Goal: Task Accomplishment & Management: Manage account settings

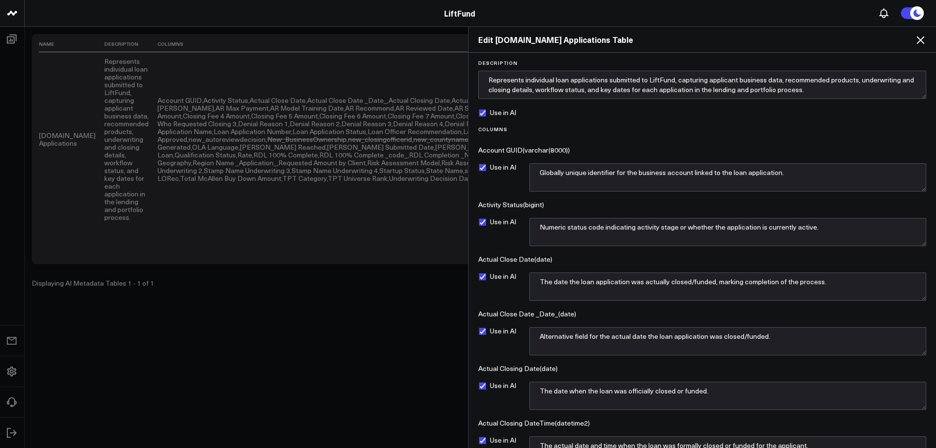
click at [922, 38] on icon at bounding box center [920, 40] width 8 height 8
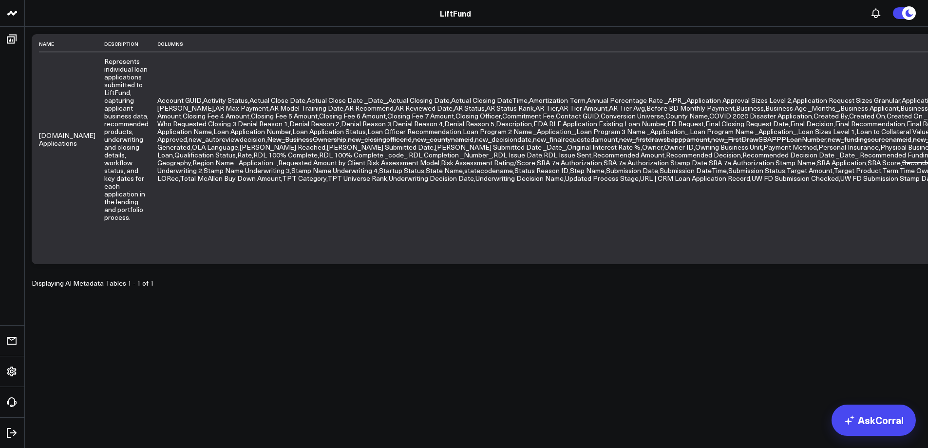
drag, startPoint x: 797, startPoint y: 97, endPoint x: 759, endPoint y: 99, distance: 38.1
click at [761, 99] on div "Name Description Columns Use in AI [DOMAIN_NAME] Applications Represents indivi…" at bounding box center [476, 149] width 889 height 230
type input "nls"
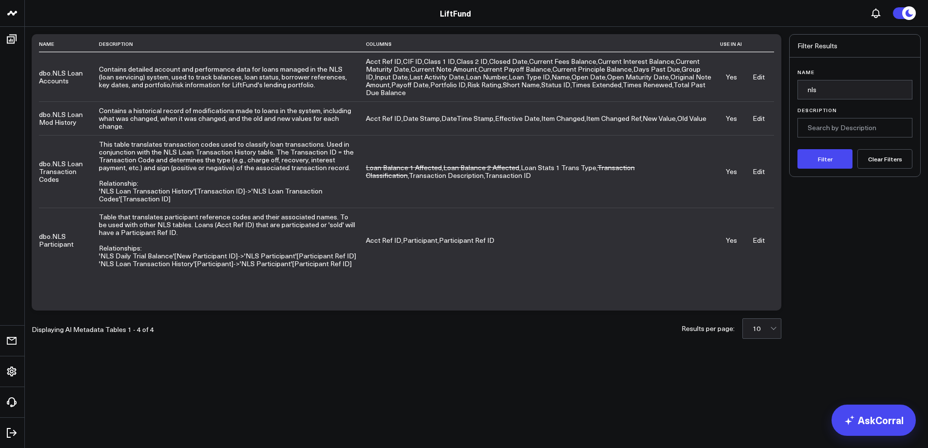
click at [761, 115] on link "Edit" at bounding box center [759, 118] width 12 height 9
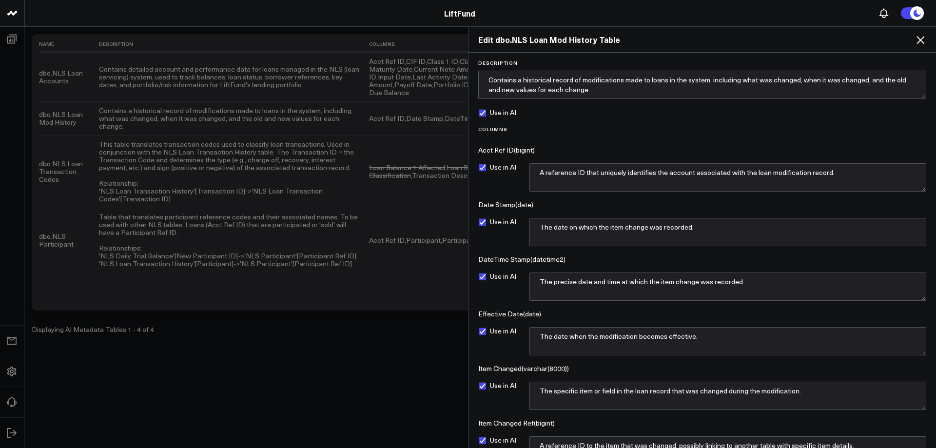
click at [483, 222] on label "Use in AI" at bounding box center [497, 222] width 38 height 8
click at [483, 222] on input "Use in AI" at bounding box center [482, 222] width 8 height 8
checkbox input "false"
click at [481, 441] on label "Use in AI" at bounding box center [497, 440] width 38 height 8
click at [481, 441] on input "Use in AI" at bounding box center [482, 440] width 8 height 8
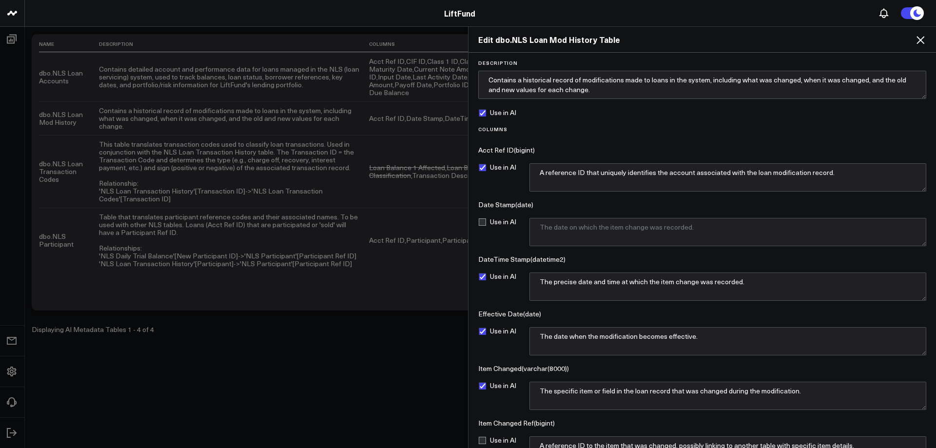
checkbox input "false"
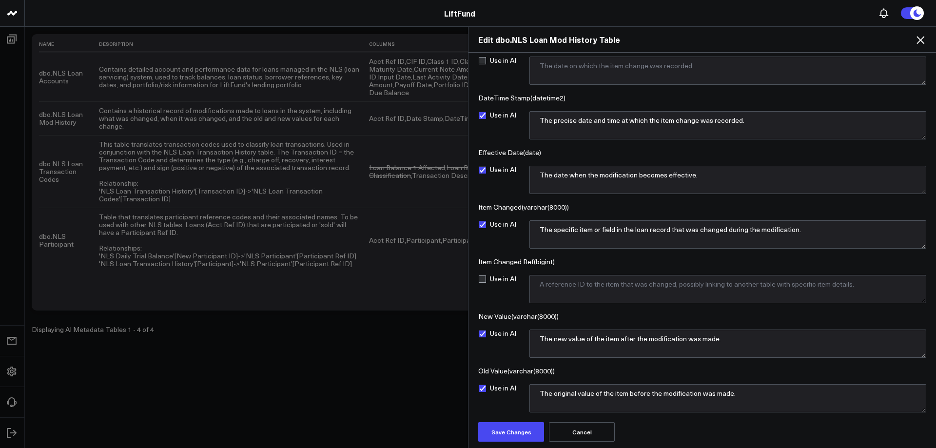
scroll to position [162, 0]
click at [603, 242] on textarea "The specific item or field in the loan record that was changed during the modif…" at bounding box center [727, 234] width 397 height 28
drag, startPoint x: 809, startPoint y: 232, endPoint x: 532, endPoint y: 227, distance: 277.3
click at [532, 227] on textarea "The specific item or field in the loan record that was changed during the modif…" at bounding box center [727, 234] width 397 height 28
paste textarea ""The specific item or field in the loan record that was changed during the modi…"
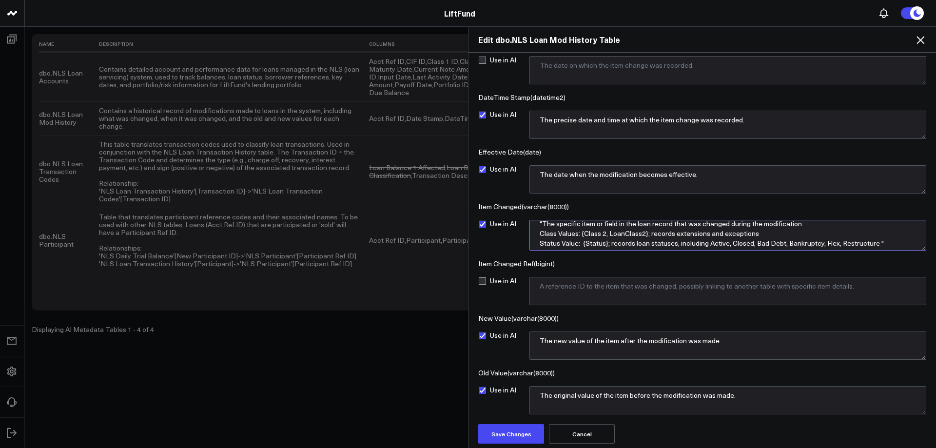
scroll to position [0, 0]
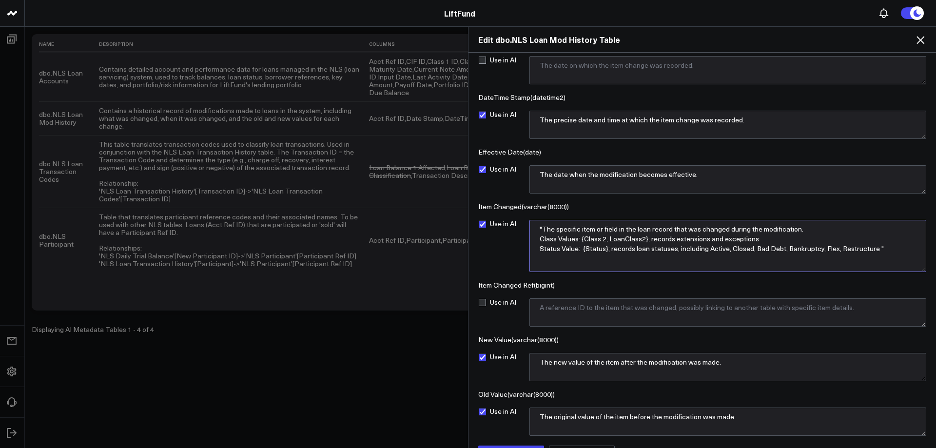
drag, startPoint x: 917, startPoint y: 244, endPoint x: 917, endPoint y: 268, distance: 23.9
click at [917, 268] on textarea ""The specific item or field in the loan record that was changed during the modi…" at bounding box center [727, 246] width 397 height 52
click at [889, 247] on textarea ""The specific item or field in the loan record that was changed during the modi…" at bounding box center [727, 246] width 397 height 52
type textarea "The specific item or field in the loan record that was changed during the modif…"
drag, startPoint x: 707, startPoint y: 177, endPoint x: 498, endPoint y: 172, distance: 209.6
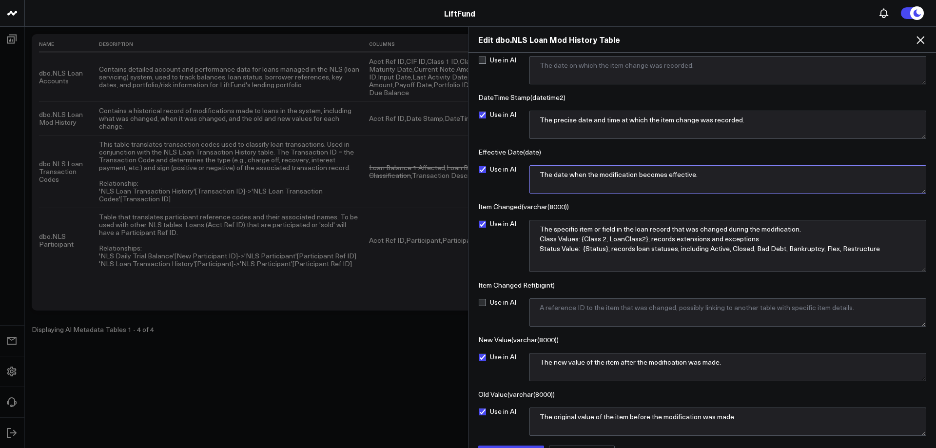
click at [498, 172] on div "Use in AI The date when the modification becomes effective." at bounding box center [702, 179] width 448 height 28
paste textarea ""The date when the modification becomes effective. This is the ""As Of"" Date. …"
click at [734, 175] on textarea "The date when the modification becomes effective. This is the ""As Of"" Date. T…" at bounding box center [727, 179] width 397 height 28
type textarea "The date when the modification becomes effective. This is the "As Of" Date. The…"
click at [557, 125] on textarea "The precise date and time at which the item change was recorded." at bounding box center [727, 125] width 397 height 28
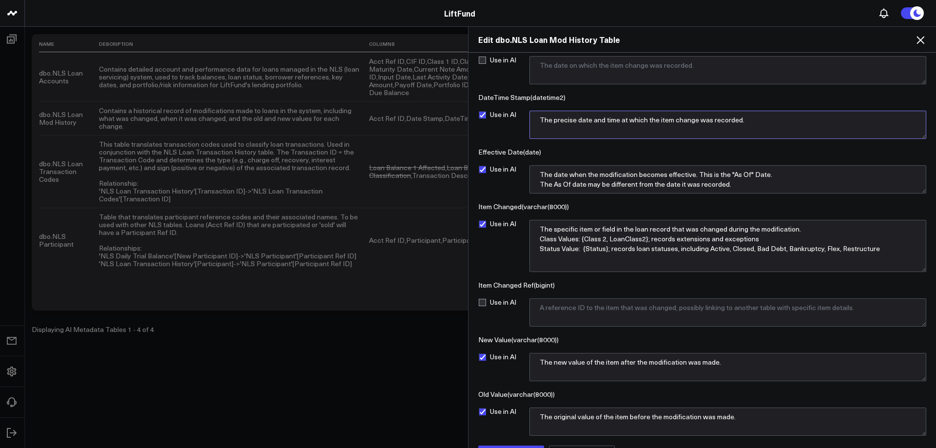
paste textarea ""The precise date and time at which the item change was recorded. If there are …"
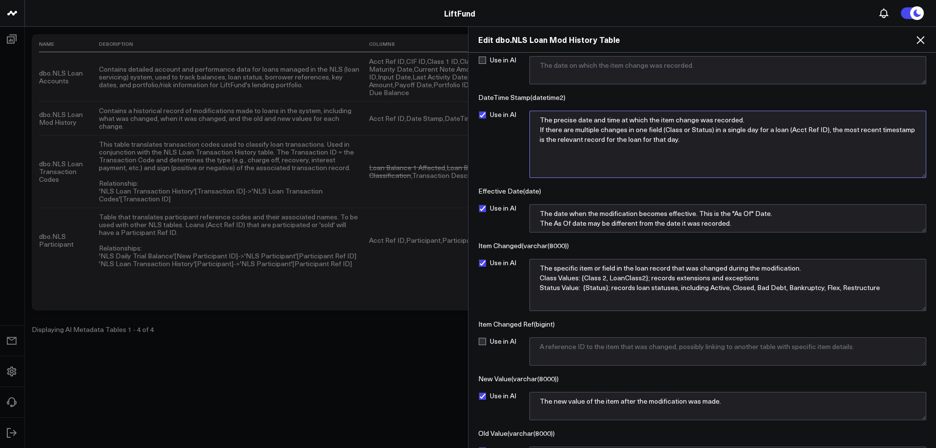
drag, startPoint x: 920, startPoint y: 136, endPoint x: 926, endPoint y: 175, distance: 39.4
click at [926, 175] on div "Description Contains a historical record of modifications made to loans in the …" at bounding box center [701, 251] width 467 height 396
click at [752, 122] on textarea "The precise date and time at which the item change was recorded. If there are m…" at bounding box center [727, 144] width 397 height 67
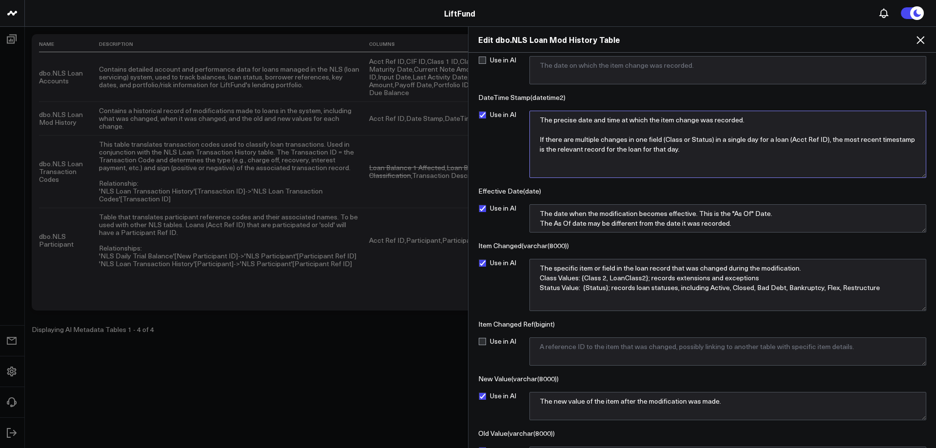
type textarea "The precise date and time at which the item change was recorded. If there are m…"
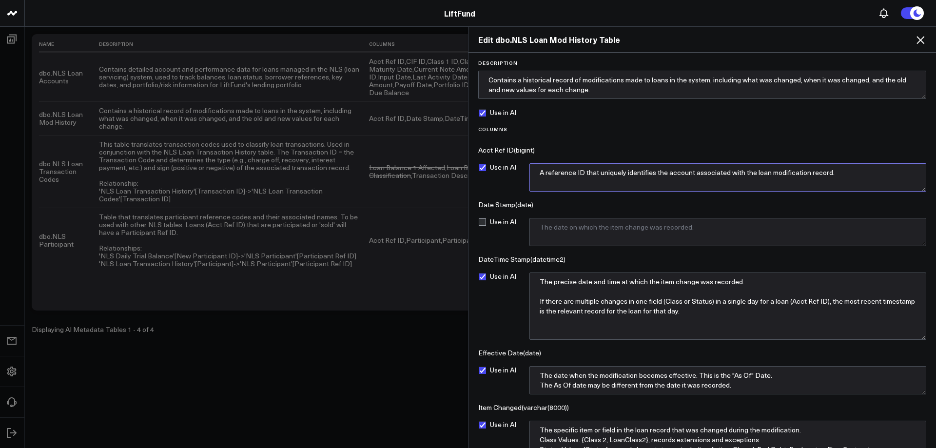
drag, startPoint x: 762, startPoint y: 173, endPoint x: 478, endPoint y: 173, distance: 284.6
click at [478, 173] on form "Description Contains a historical record of modifications made to loans in the …" at bounding box center [702, 363] width 458 height 606
paste textarea "Unique ID associated to each Loan in [GEOGRAPHIC_DATA]."
type textarea "Unique ID associated to each Loan in [GEOGRAPHIC_DATA]."
click at [570, 137] on div "Columns Acct Ref ID ( bigint ) Use in AI Unique ID associated to each Loan in N…" at bounding box center [702, 381] width 448 height 510
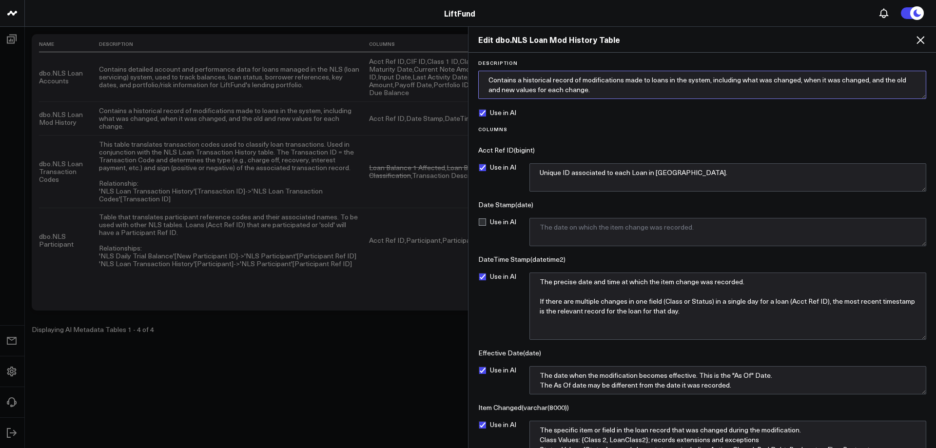
click at [603, 92] on textarea "Contains a historical record of modifications made to loans in the system, incl…" at bounding box center [702, 85] width 448 height 28
paste textarea "Relationship: 'NLS Loan Mod History'[Acct Ref ID]->'NLS Loan Account'[Acct Ref …"
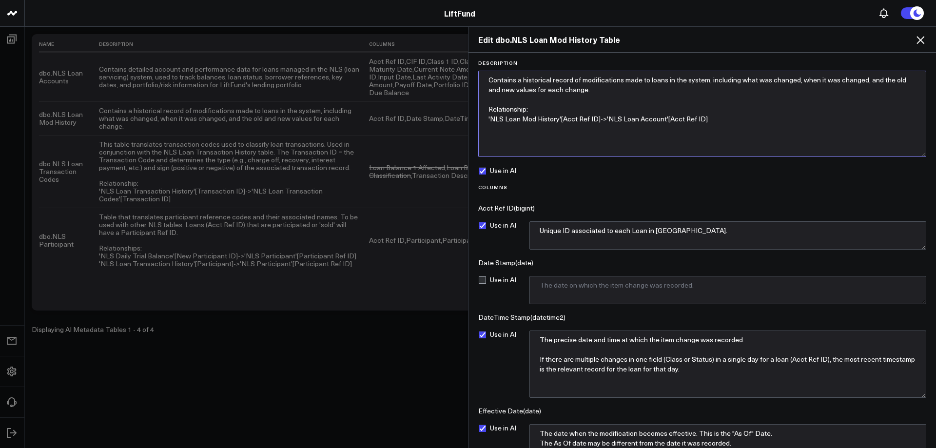
drag, startPoint x: 918, startPoint y: 96, endPoint x: 915, endPoint y: 154, distance: 58.1
click at [915, 154] on textarea "Contains a historical record of modifications made to loans in the system, incl…" at bounding box center [702, 114] width 448 height 86
click at [592, 90] on textarea "Contains a historical record of modifications made to loans in the system, incl…" at bounding box center [702, 114] width 448 height 86
click at [685, 131] on textarea "Contains a historical record of modifications made to loans in the system, incl…" at bounding box center [702, 114] width 448 height 86
click at [717, 119] on textarea "Contains a historical record of modifications made to loans in the system, incl…" at bounding box center [702, 114] width 448 height 86
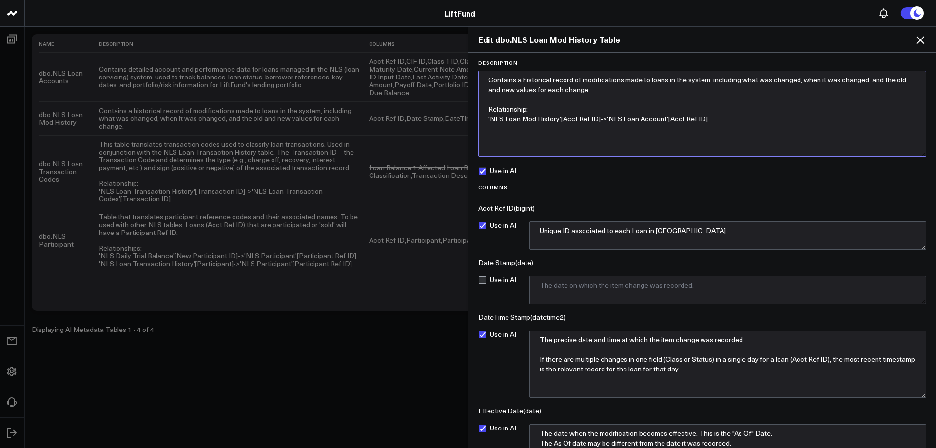
click at [520, 96] on textarea "Contains a historical record of modifications made to loans in the system, incl…" at bounding box center [702, 114] width 448 height 86
drag, startPoint x: 520, startPoint y: 80, endPoint x: 485, endPoint y: 82, distance: 34.7
click at [479, 81] on textarea "Contains a historical record of modifications made to loans in the system, incl…" at bounding box center [702, 114] width 448 height 86
drag, startPoint x: 617, startPoint y: 79, endPoint x: 683, endPoint y: 94, distance: 68.0
click at [618, 78] on textarea "Historical record of modifications made to loans in the system, including what …" at bounding box center [702, 114] width 448 height 86
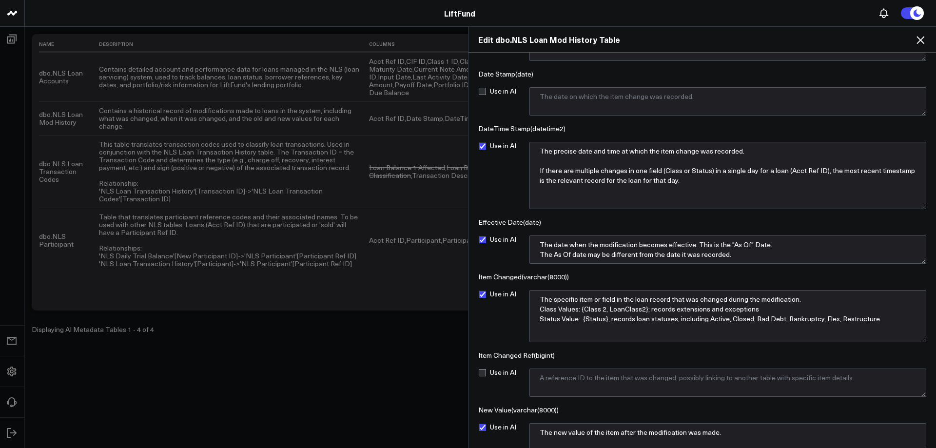
scroll to position [192, 0]
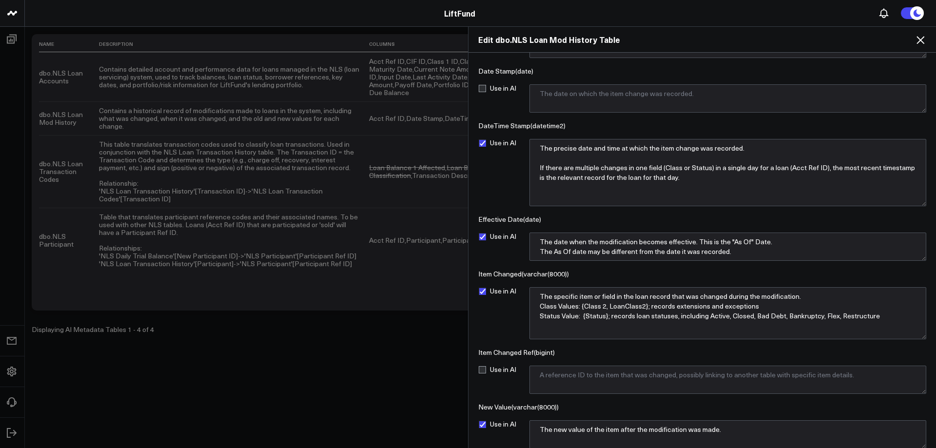
type textarea "Historical record of modifications made to the class and/or status of loans in …"
click at [892, 321] on textarea "The specific item or field in the loan record that was changed during the modif…" at bounding box center [727, 313] width 397 height 52
click at [882, 317] on textarea "The specific item or field in the loan record that was changed during the modif…" at bounding box center [727, 313] width 397 height 52
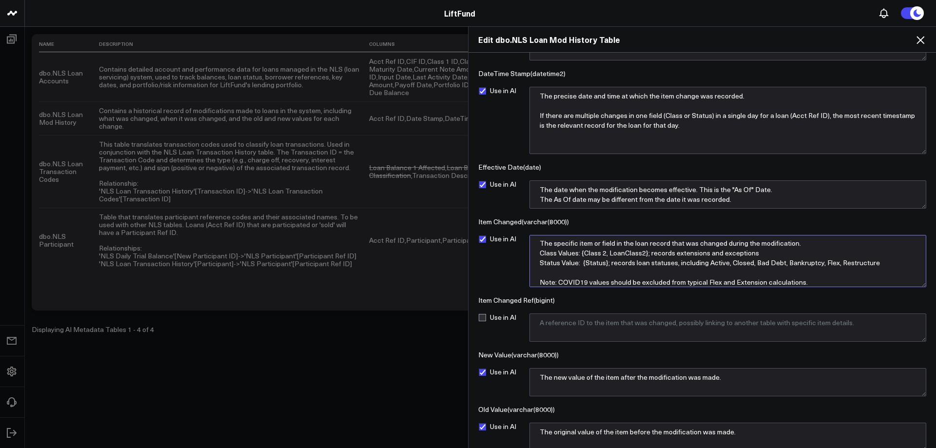
scroll to position [5, 0]
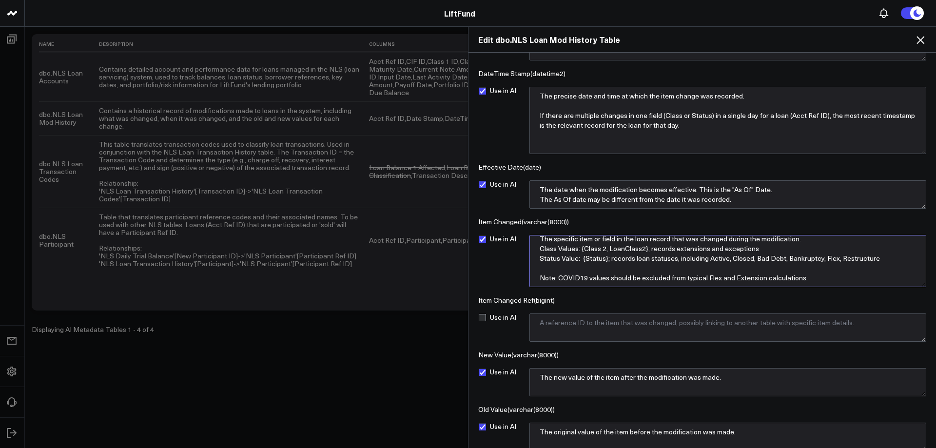
drag, startPoint x: 819, startPoint y: 282, endPoint x: 505, endPoint y: 269, distance: 313.6
click at [505, 269] on div "Use in AI The specific item or field in the loan record that was changed during…" at bounding box center [702, 261] width 448 height 52
click at [654, 268] on textarea "The specific item or field in the loan record that was changed during the modif…" at bounding box center [727, 261] width 397 height 52
drag, startPoint x: 820, startPoint y: 280, endPoint x: 543, endPoint y: 268, distance: 277.0
click at [543, 268] on textarea "The specific item or field in the loan record that was changed during the modif…" at bounding box center [727, 261] width 397 height 52
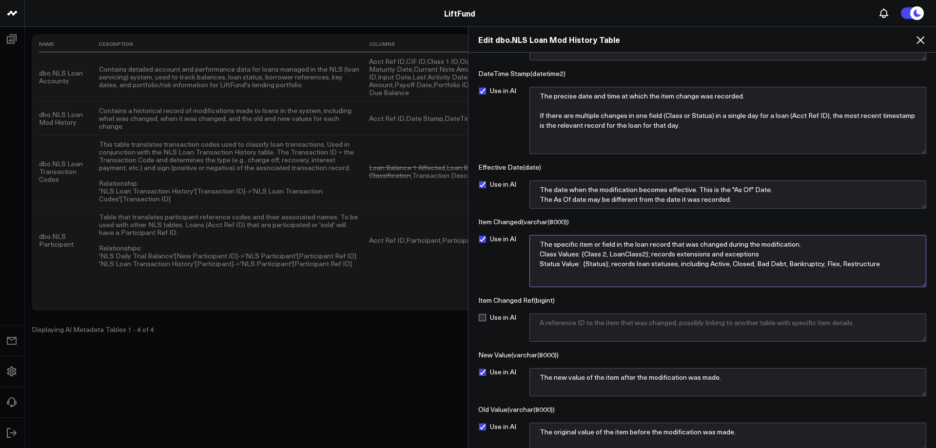
scroll to position [0, 0]
type textarea "The specific item or field in the loan record that was changed during the modif…"
click at [734, 378] on textarea "The new value of the item after the modification was made." at bounding box center [727, 382] width 397 height 28
paste textarea "Note: COVID19 values should be excluded from typical Flex and Extension calcula…"
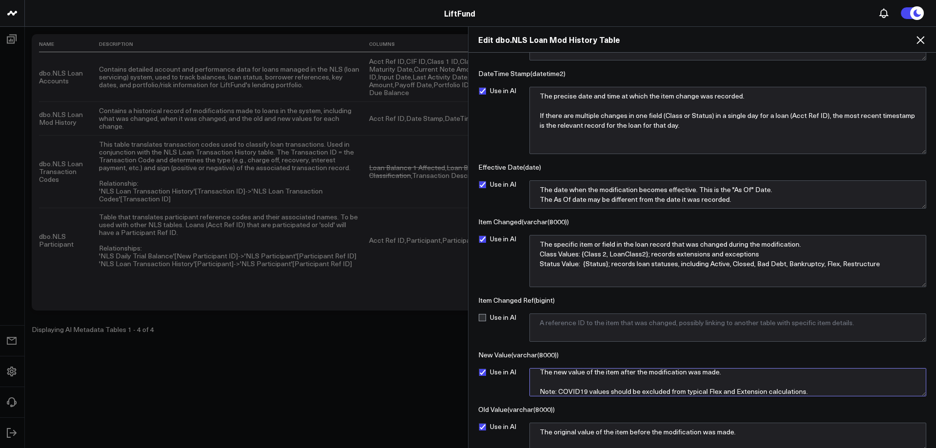
click at [729, 381] on textarea "The new value of the item after the modification was made. Note: COVID19 values…" at bounding box center [727, 382] width 397 height 28
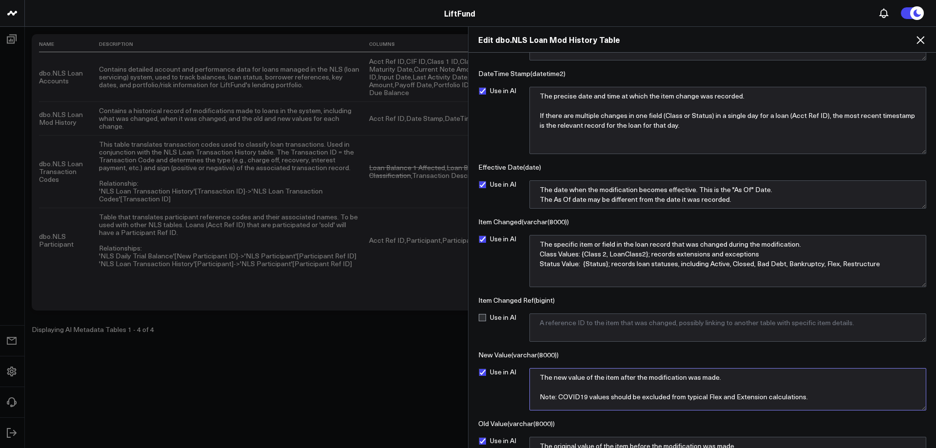
drag, startPoint x: 918, startPoint y: 394, endPoint x: 919, endPoint y: 409, distance: 14.7
click at [919, 409] on textarea "The new value of the item after the modification was made. Note: COVID19 values…" at bounding box center [727, 389] width 397 height 42
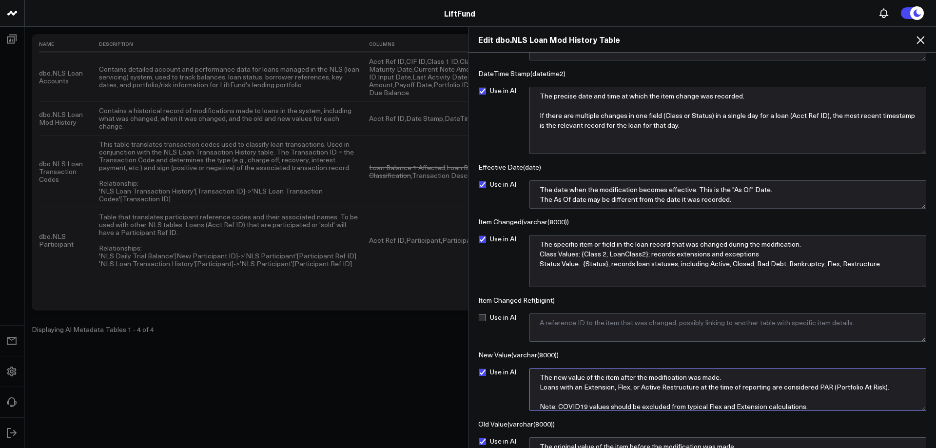
click at [819, 385] on textarea "The new value of the item after the modification was made. Loans with an Extens…" at bounding box center [727, 389] width 397 height 43
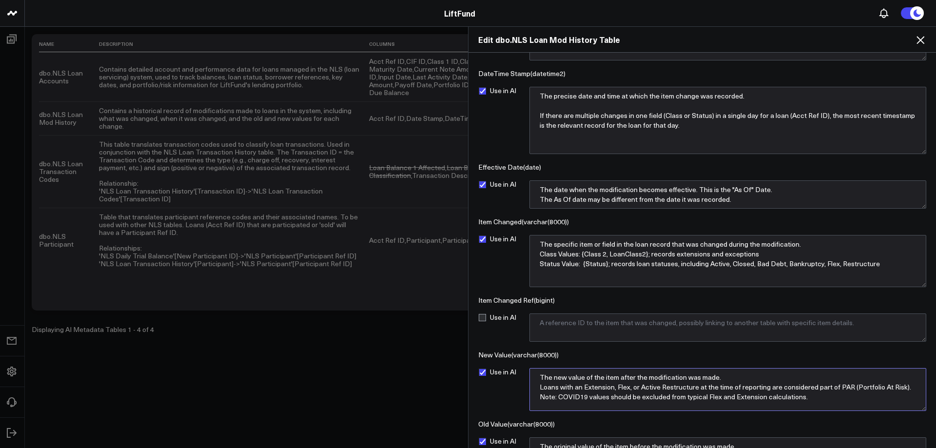
type textarea "The new value of the item after the modification was made. Loans with an Extens…"
click at [647, 387] on textarea "The new value of the item after the modification was made. Loans with an Extens…" at bounding box center [727, 389] width 397 height 43
click at [892, 266] on textarea "The specific item or field in the loan record that was changed during the modif…" at bounding box center [727, 261] width 397 height 52
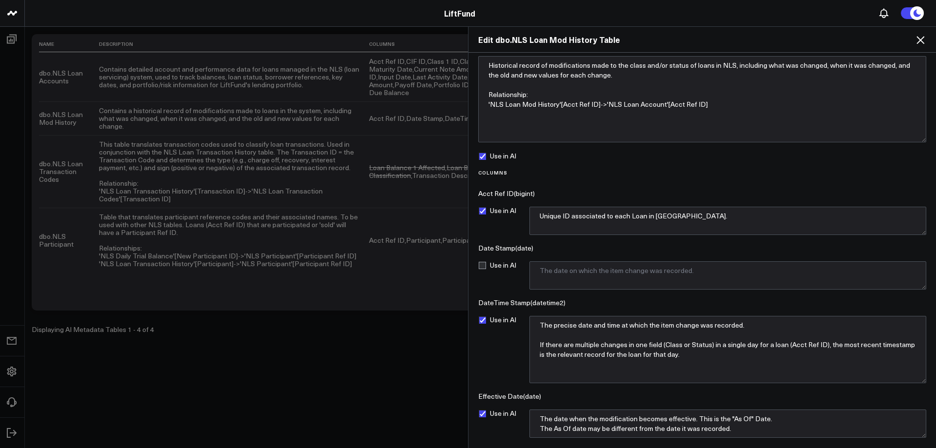
scroll to position [0, 0]
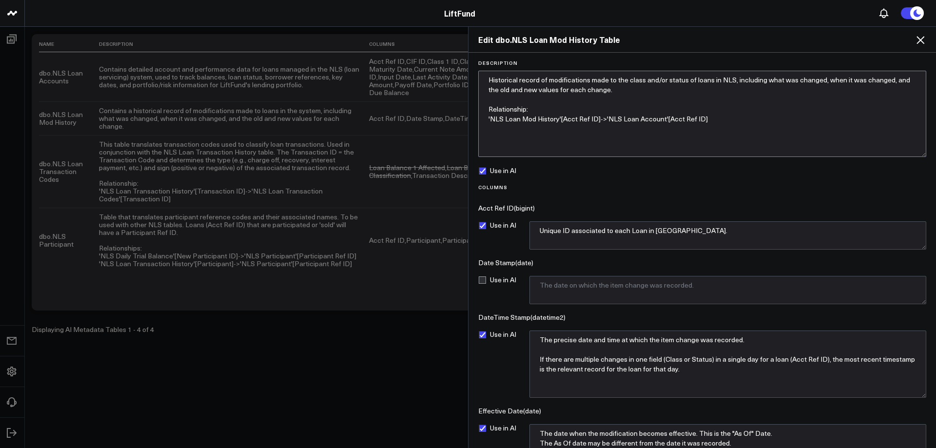
click at [699, 91] on textarea "Historical record of modifications made to the class and/or status of loans in …" at bounding box center [702, 114] width 448 height 86
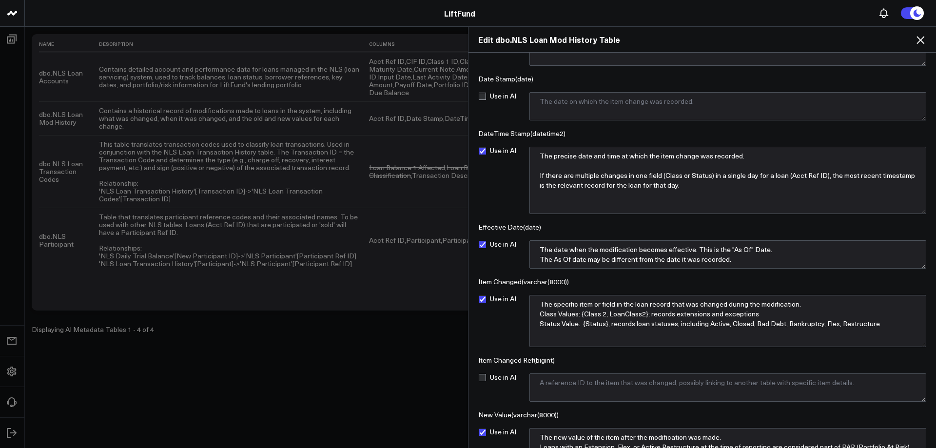
scroll to position [297, 0]
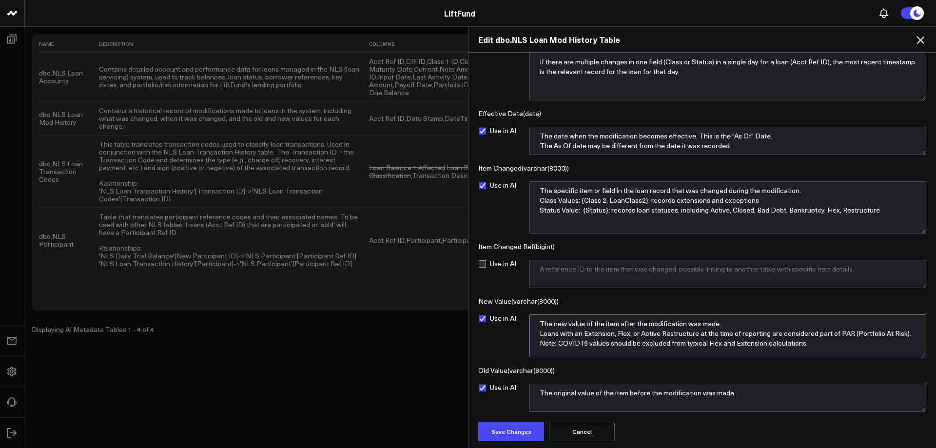
drag, startPoint x: 559, startPoint y: 344, endPoint x: 538, endPoint y: 335, distance: 23.2
click at [538, 335] on textarea "The new value of the item after the modification was made. Loans with an Extens…" at bounding box center [727, 335] width 397 height 43
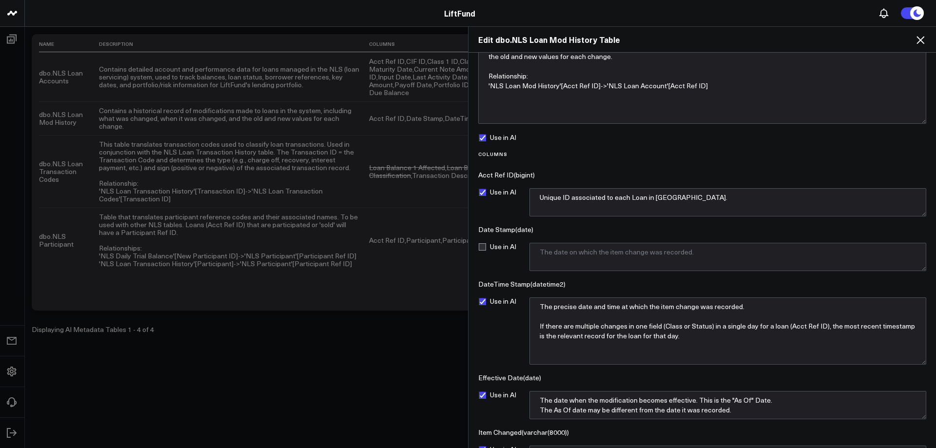
scroll to position [0, 0]
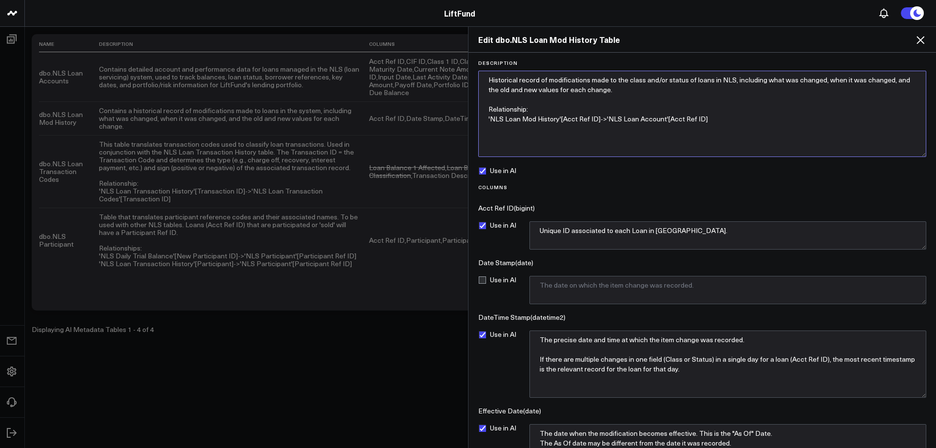
click at [618, 89] on textarea "Historical record of modifications made to the class and/or status of loans in …" at bounding box center [702, 114] width 448 height 86
paste textarea "Loans with an Extension, Flex, or Active Restructure at the time of reporting a…"
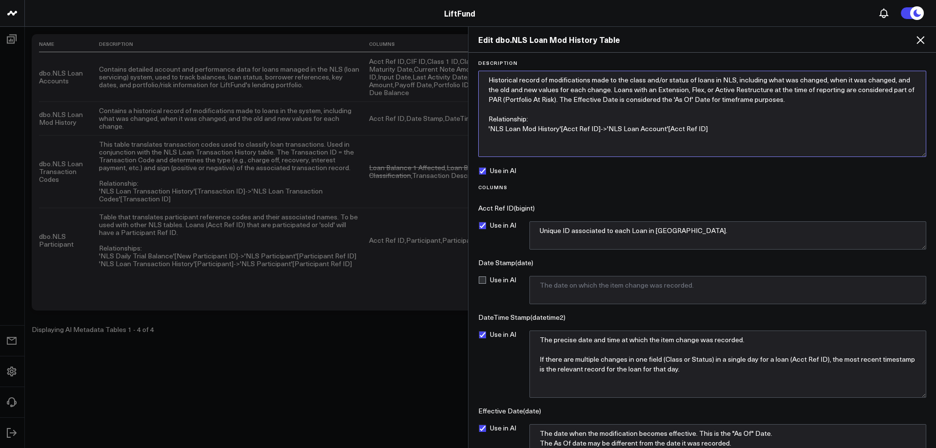
type textarea "Historical record of modifications made to the class and/or status of loans in …"
click at [631, 167] on div "Use in AI" at bounding box center [702, 171] width 448 height 8
drag, startPoint x: 619, startPoint y: 124, endPoint x: 478, endPoint y: 73, distance: 150.1
click at [478, 73] on textarea "Historical record of modifications made to the class and/or status of loans in …" at bounding box center [702, 114] width 448 height 86
click at [567, 177] on form "Description Historical record of modifications made to the class and/or status …" at bounding box center [702, 399] width 458 height 678
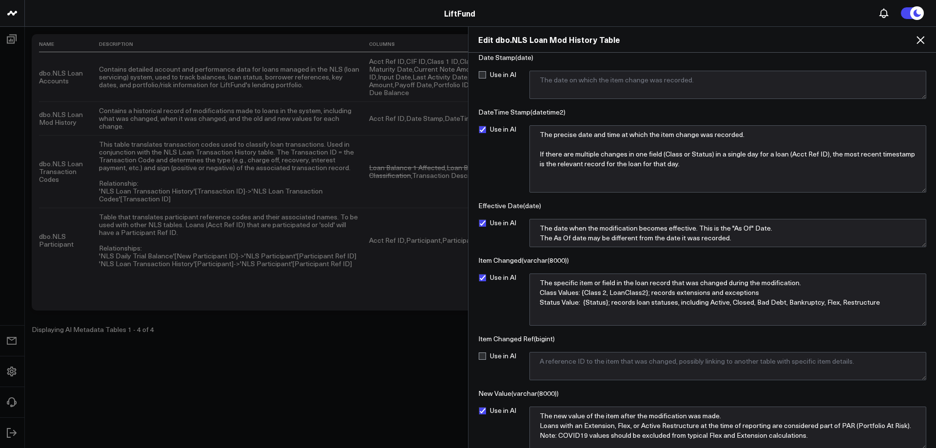
scroll to position [297, 0]
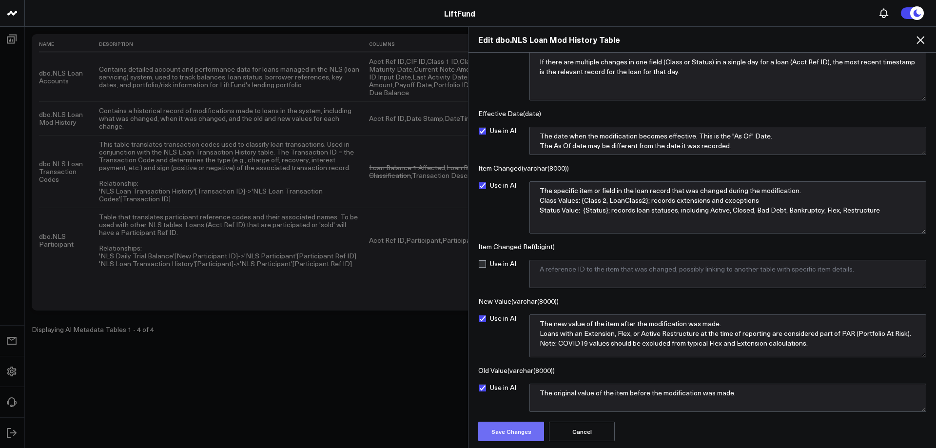
click at [494, 432] on button "Save Changes" at bounding box center [511, 431] width 66 height 19
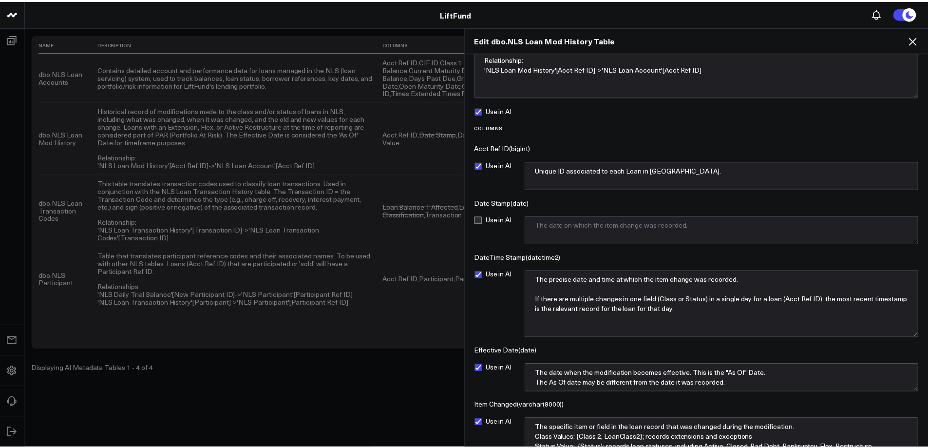
scroll to position [0, 0]
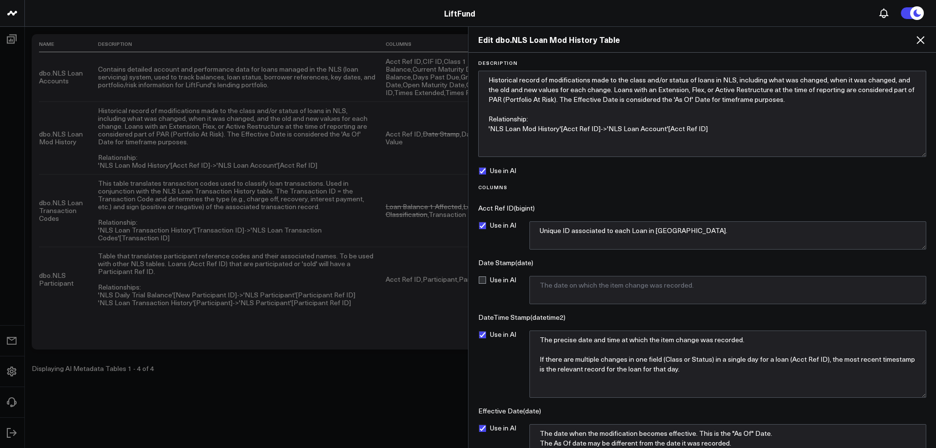
click at [921, 41] on icon at bounding box center [920, 40] width 8 height 8
